Goal: Task Accomplishment & Management: Manage account settings

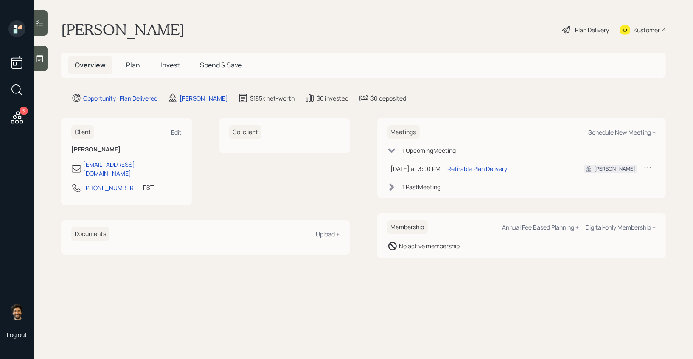
click at [154, 60] on h5 "Invest" at bounding box center [170, 65] width 33 height 18
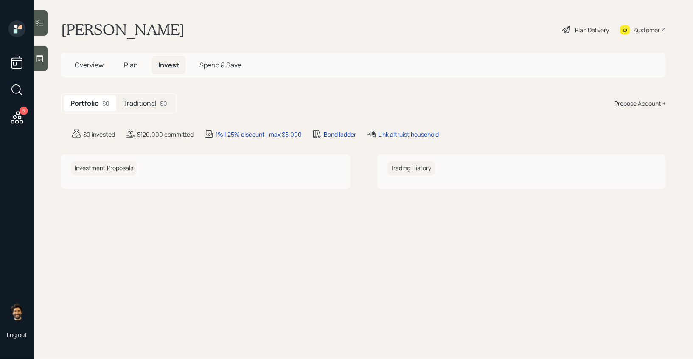
click at [157, 100] on div "Traditional $0" at bounding box center [145, 103] width 58 height 16
